Goal: Use online tool/utility: Utilize a website feature to perform a specific function

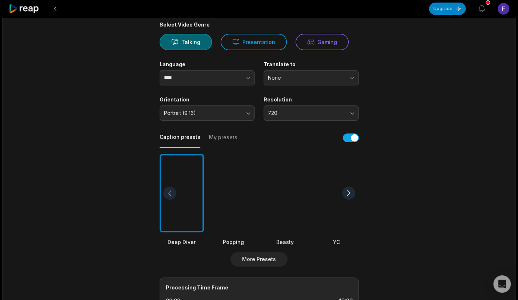
scroll to position [73, 0]
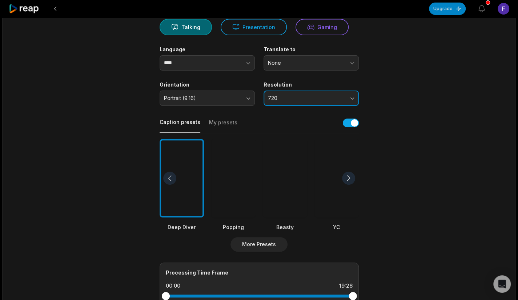
click at [352, 96] on button "720" at bounding box center [310, 97] width 95 height 15
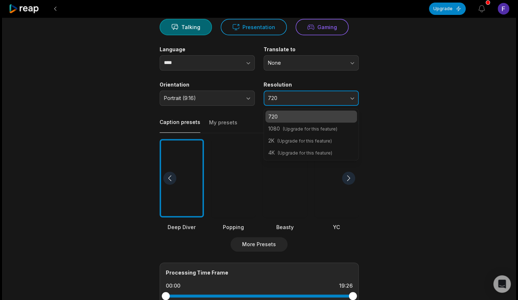
click at [352, 96] on button "720" at bounding box center [310, 97] width 95 height 15
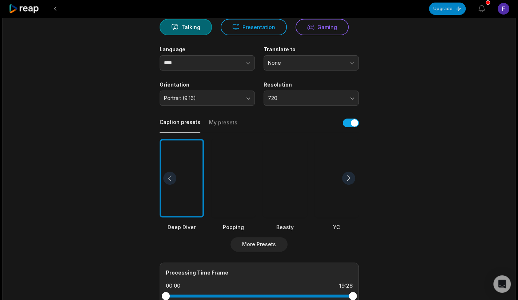
click at [424, 98] on main "19:26 Podcast 1.mp4 Get Clips Select Video Genre Talking Presentation Gaming La…" at bounding box center [259, 178] width 352 height 442
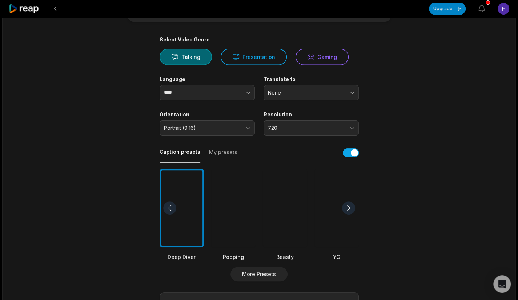
scroll to position [36, 0]
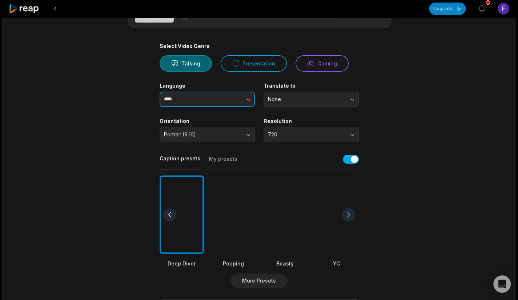
click at [245, 101] on icon "button" at bounding box center [248, 99] width 7 height 7
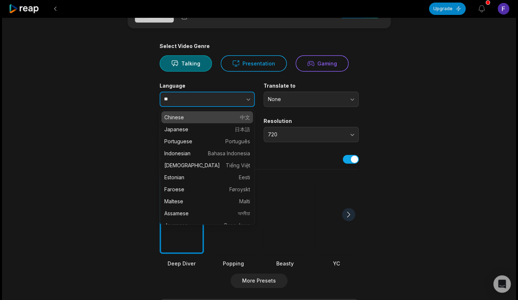
type input "*"
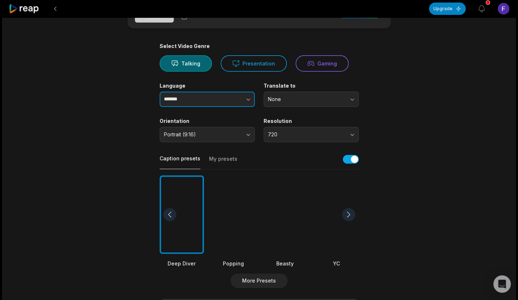
type input "*******"
click at [114, 108] on main "19:26 Podcast 1.mp4 Get Clips Select Video Genre Talking Presentation Gaming La…" at bounding box center [259, 214] width 352 height 442
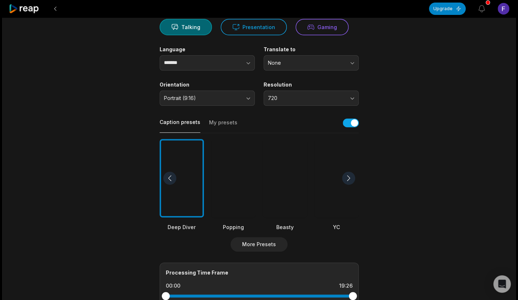
scroll to position [109, 0]
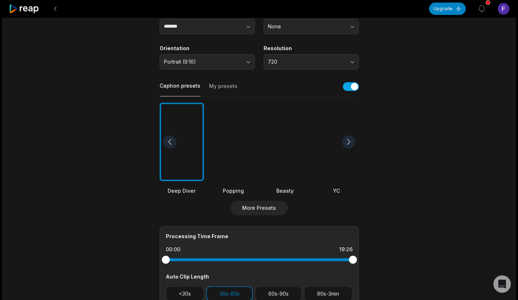
click at [348, 141] on div at bounding box center [348, 141] width 13 height 13
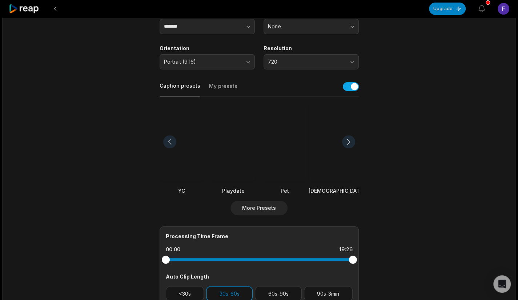
click at [347, 143] on div at bounding box center [348, 141] width 13 height 13
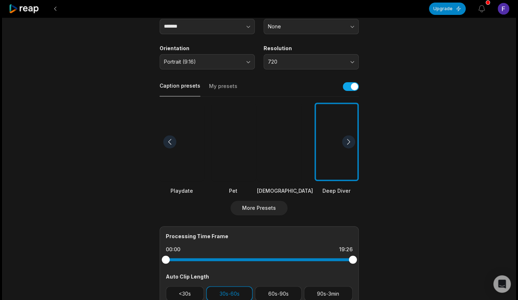
click at [347, 143] on div at bounding box center [348, 141] width 13 height 13
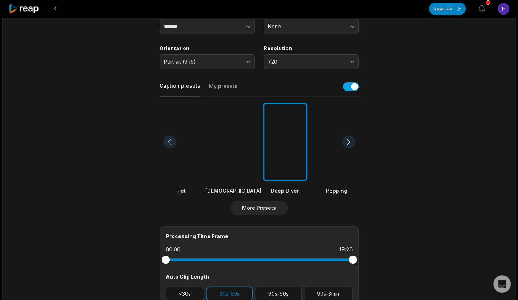
click at [347, 143] on div at bounding box center [348, 141] width 13 height 13
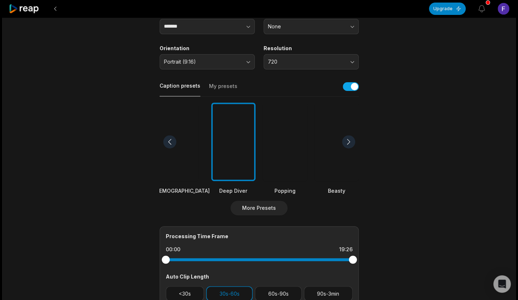
click at [347, 143] on div at bounding box center [348, 141] width 13 height 13
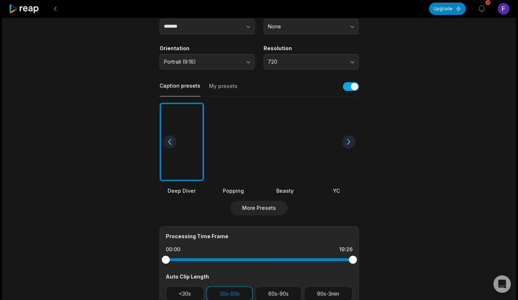
click at [347, 143] on div at bounding box center [348, 141] width 13 height 13
click at [349, 141] on div at bounding box center [348, 141] width 13 height 13
click at [331, 161] on div at bounding box center [336, 141] width 44 height 79
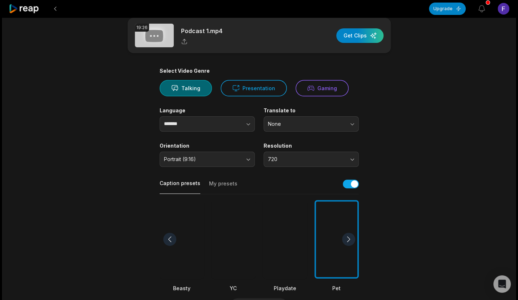
scroll to position [5, 0]
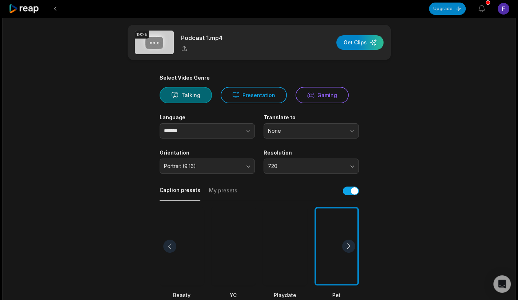
click at [191, 97] on button "Talking" at bounding box center [186, 95] width 52 height 16
click at [375, 45] on div "button" at bounding box center [359, 42] width 47 height 15
